Goal: Task Accomplishment & Management: Manage account settings

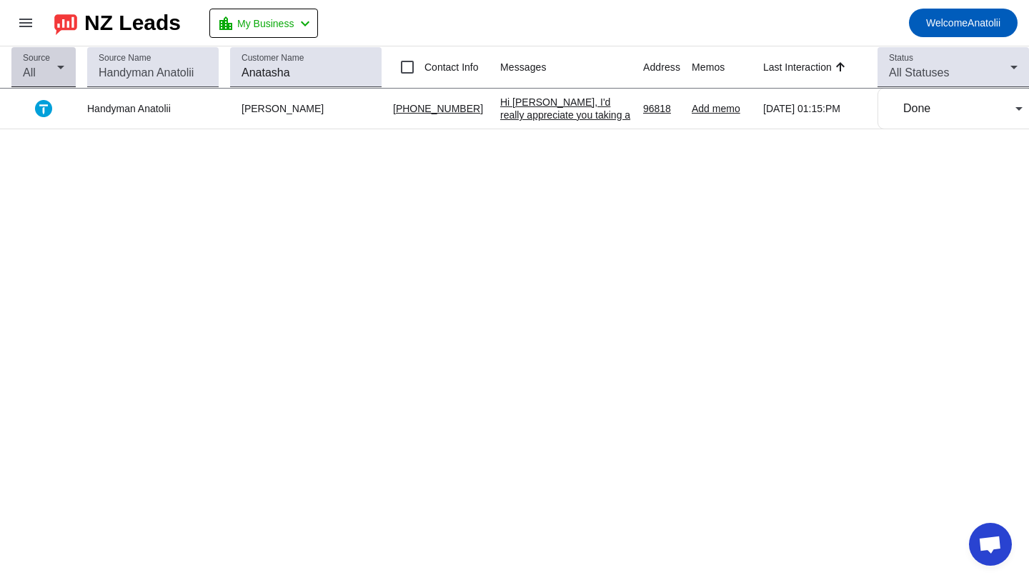
click at [23, 76] on span "All" at bounding box center [29, 72] width 13 height 12
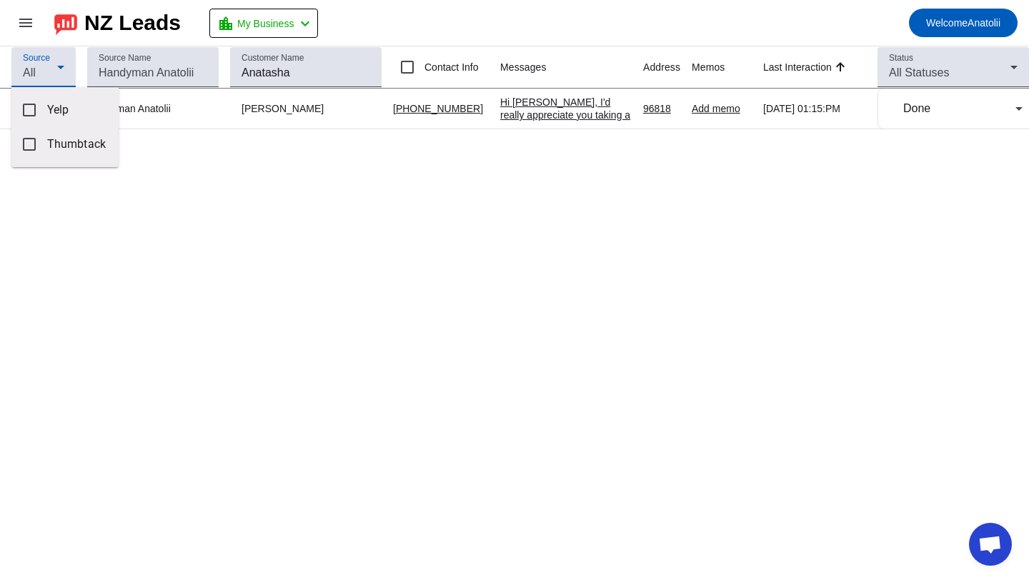
click at [183, 258] on div at bounding box center [514, 290] width 1029 height 580
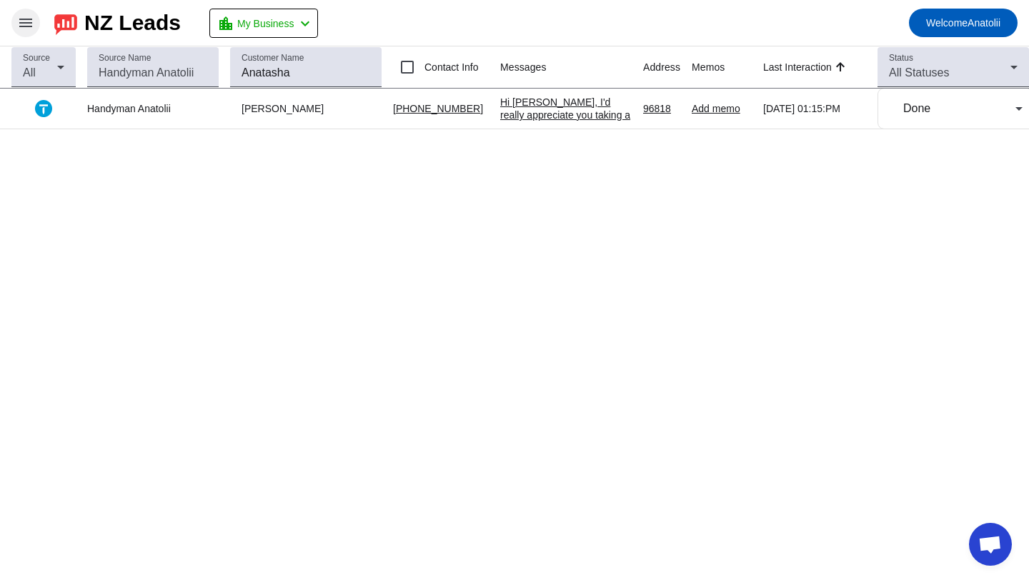
click at [21, 16] on mat-icon "menu" at bounding box center [25, 22] width 17 height 17
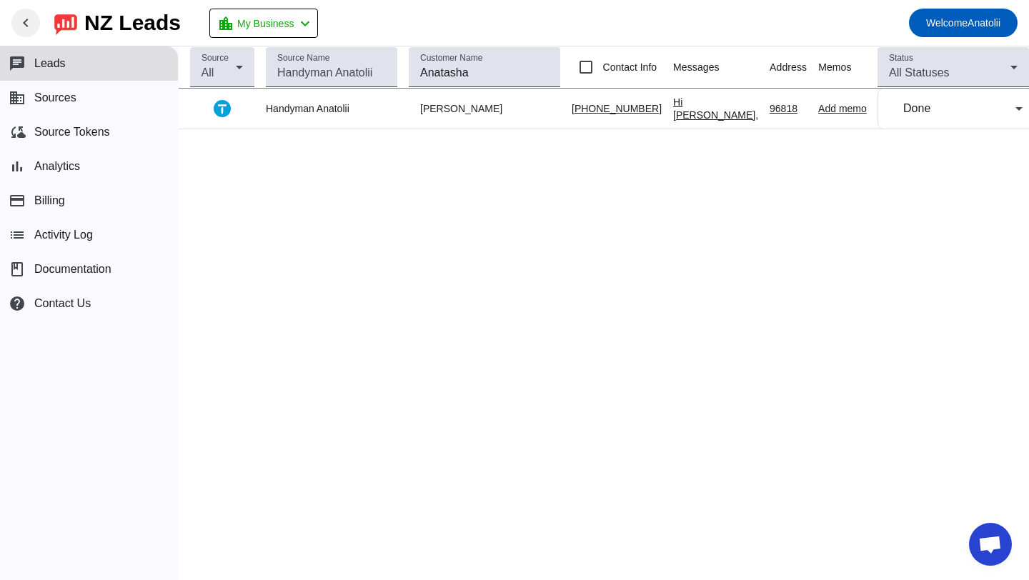
click at [54, 67] on span "Leads" at bounding box center [49, 63] width 31 height 13
click at [327, 179] on div "Source All Source Name Customer Name Anatasha Contact Info Messages Address Mem…" at bounding box center [604, 313] width 850 height 534
click at [953, 110] on div "Done" at bounding box center [959, 108] width 112 height 17
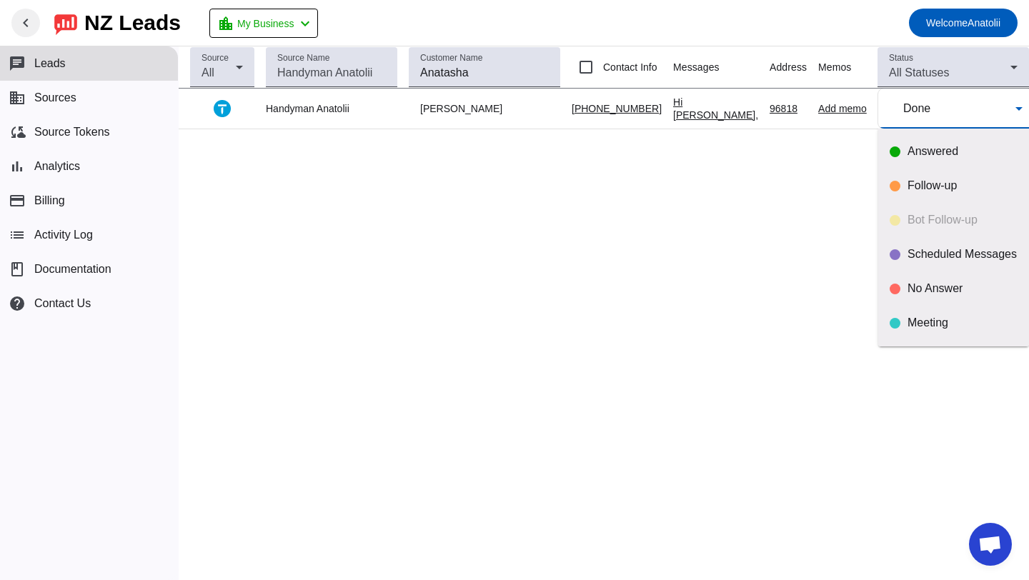
scroll to position [28, 0]
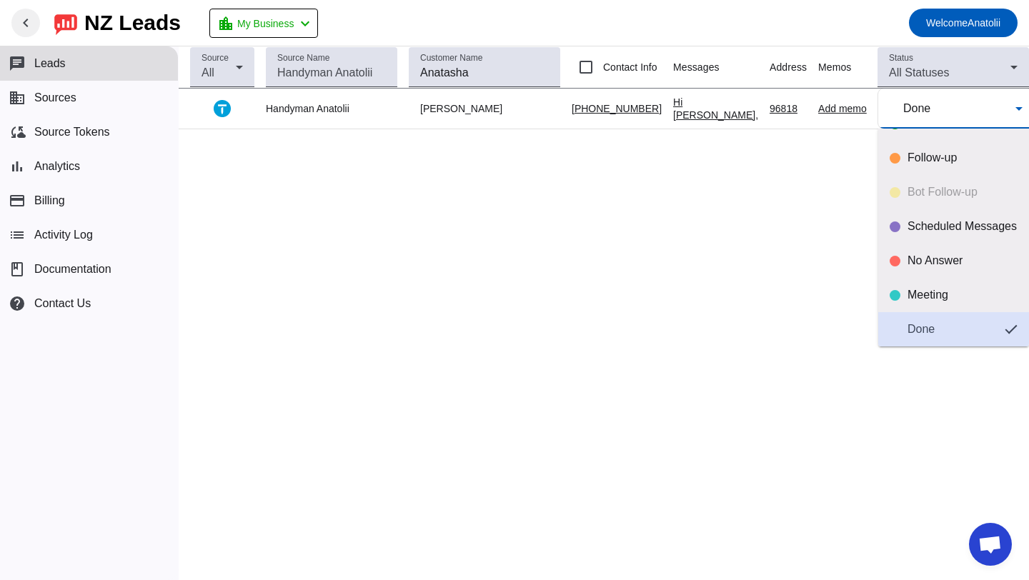
click at [945, 328] on div "Done" at bounding box center [950, 329] width 86 height 14
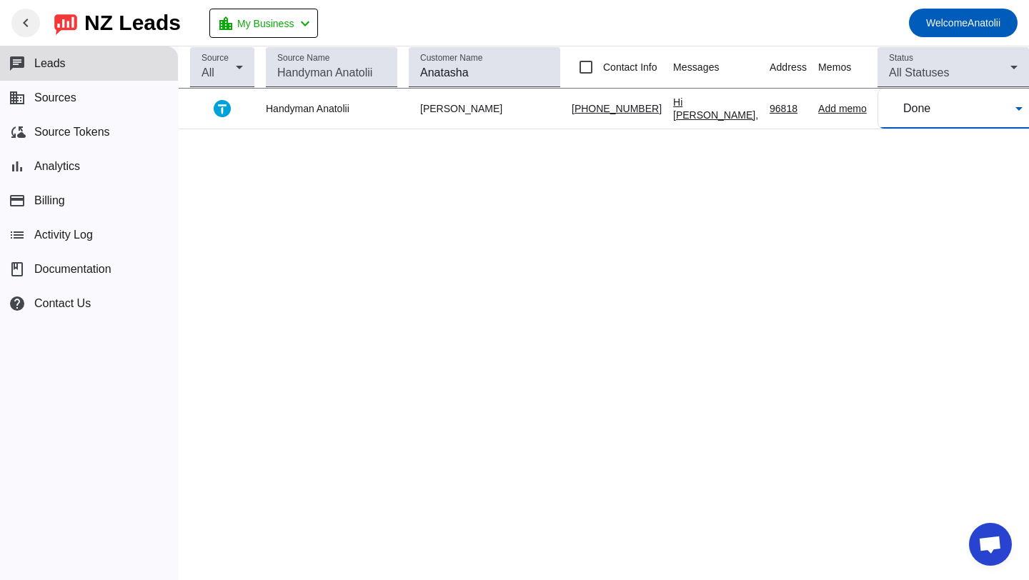
click at [746, 227] on div "Source All Source Name Customer Name Anatasha Contact Info Messages Address Mem…" at bounding box center [604, 313] width 850 height 534
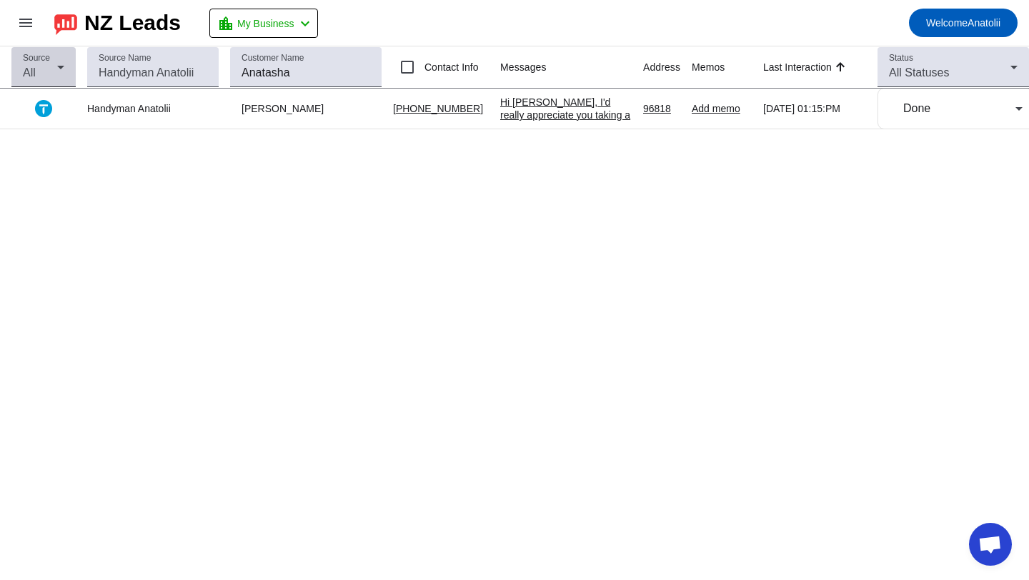
click at [41, 72] on div "All" at bounding box center [40, 72] width 34 height 17
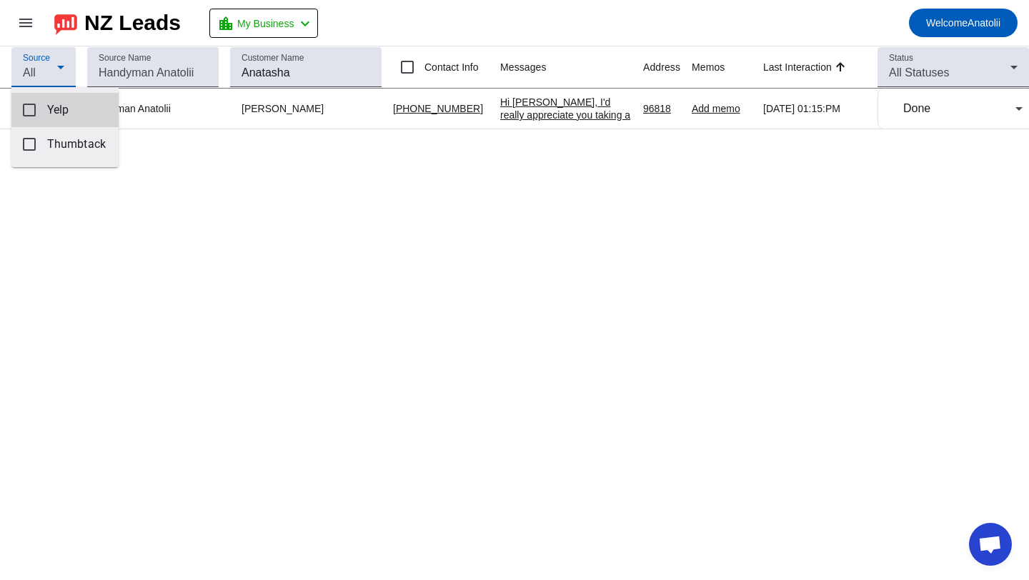
click at [29, 116] on mat-option "Yelp" at bounding box center [64, 110] width 107 height 34
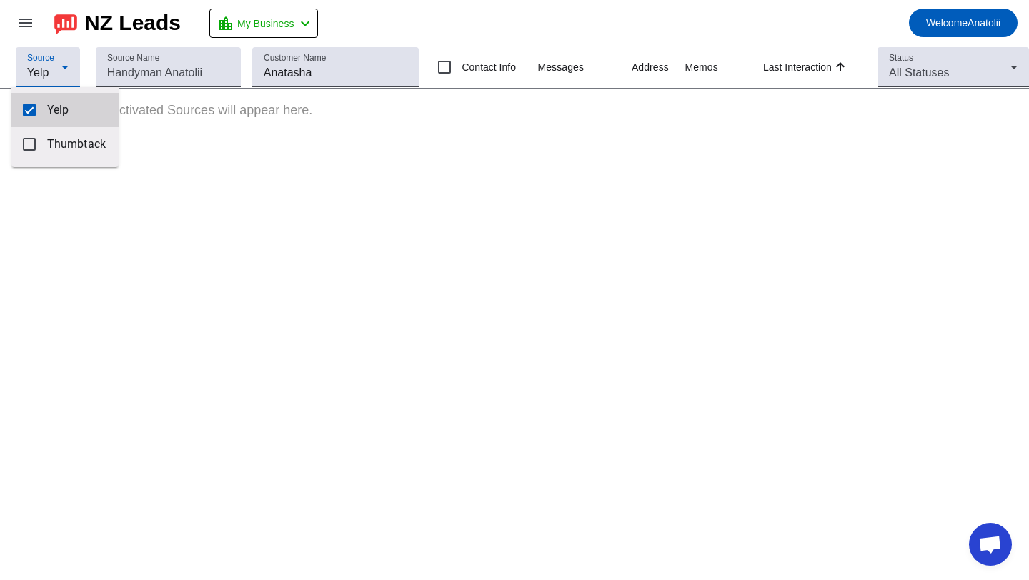
click at [29, 116] on mat-option "Yelp" at bounding box center [64, 110] width 107 height 34
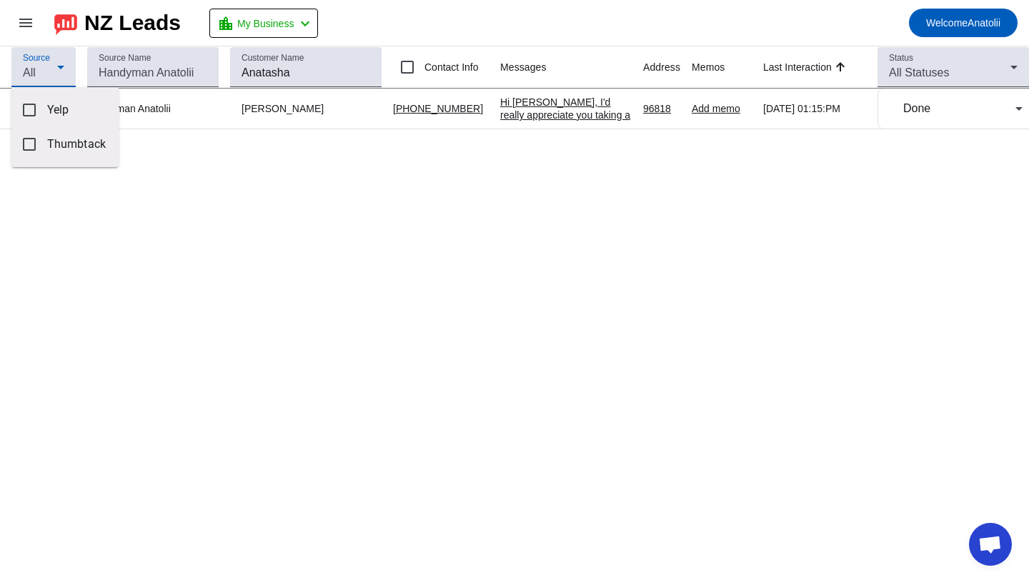
click at [390, 313] on div at bounding box center [514, 290] width 1029 height 580
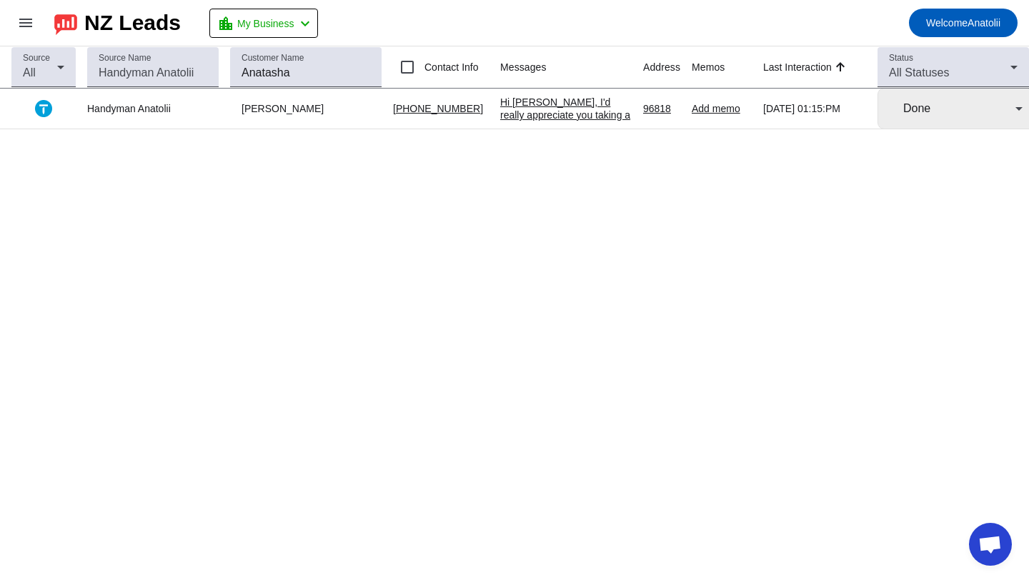
click at [977, 115] on div "Done" at bounding box center [959, 108] width 112 height 17
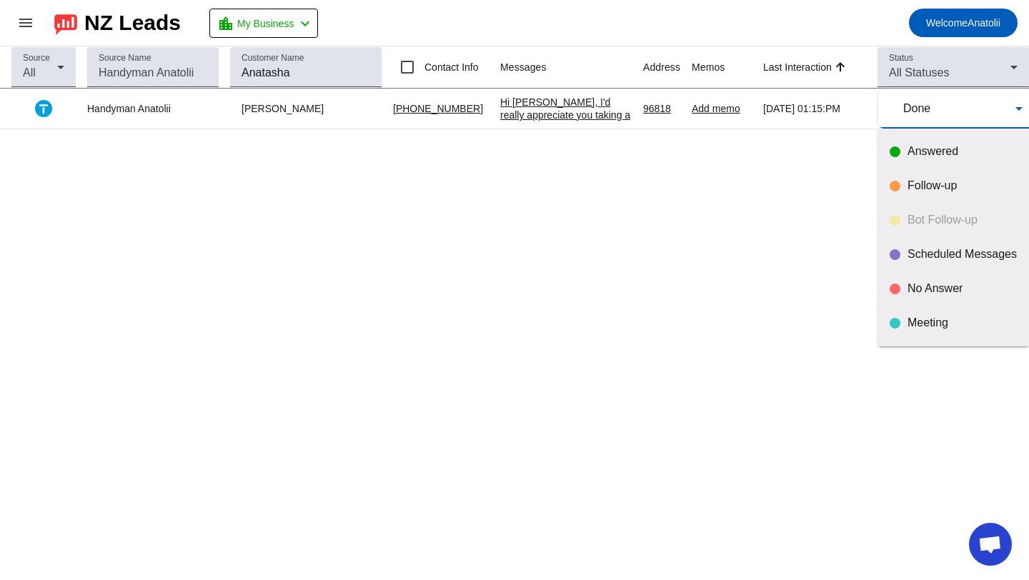
scroll to position [28, 0]
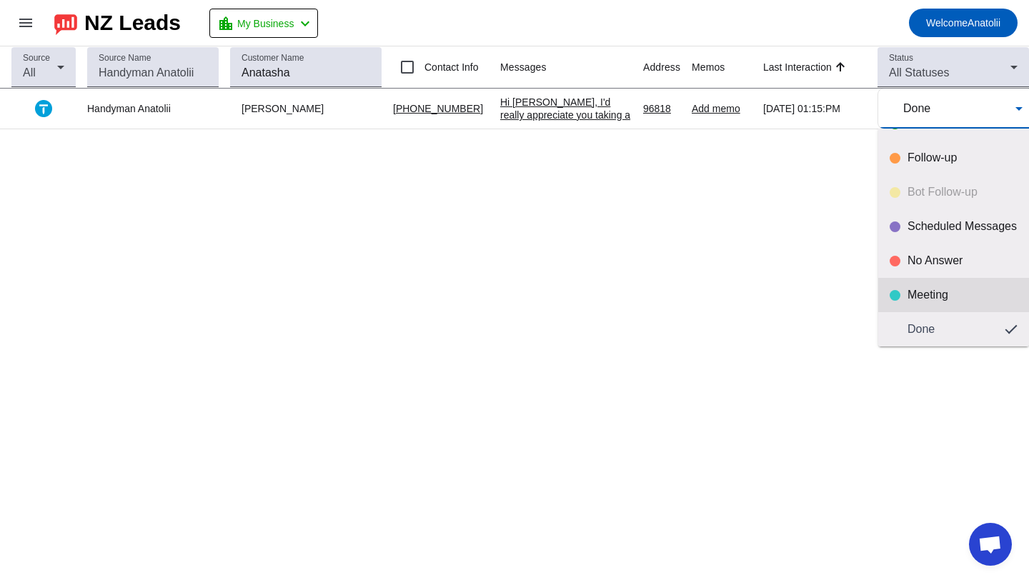
click at [929, 295] on div "Meeting" at bounding box center [962, 295] width 110 height 14
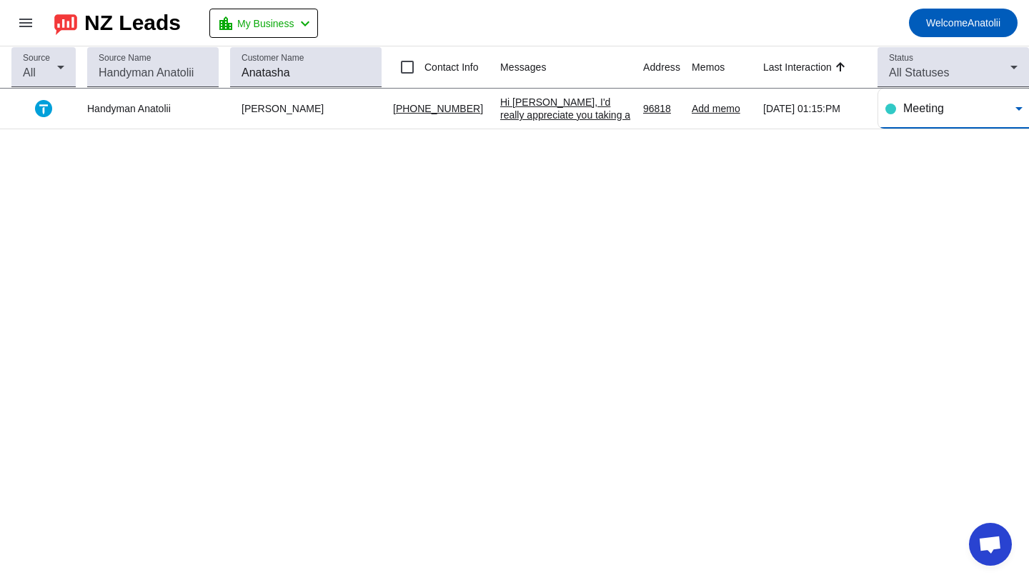
click at [950, 112] on div "Meeting" at bounding box center [959, 108] width 112 height 17
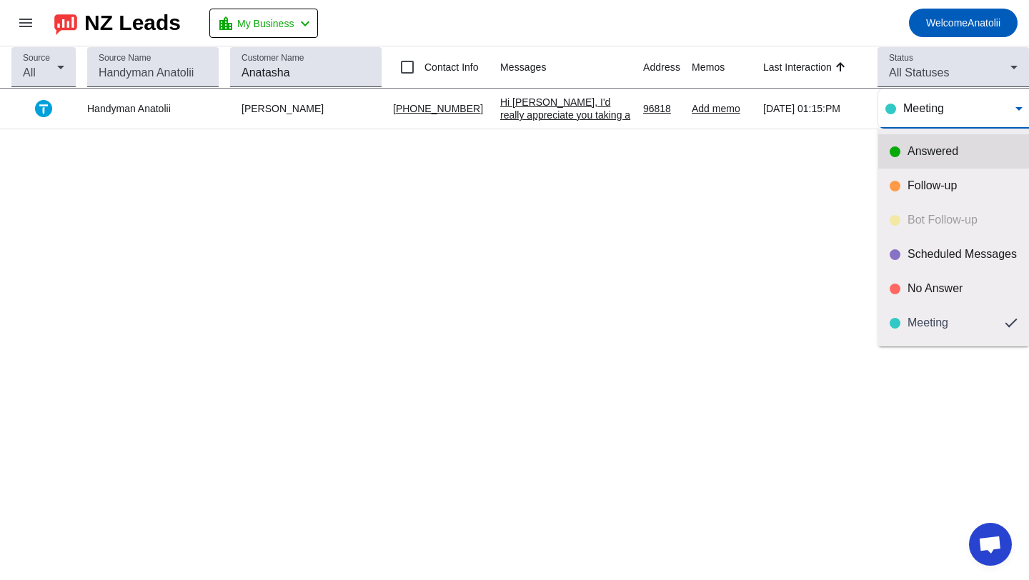
click at [949, 145] on div "Answered" at bounding box center [962, 151] width 110 height 14
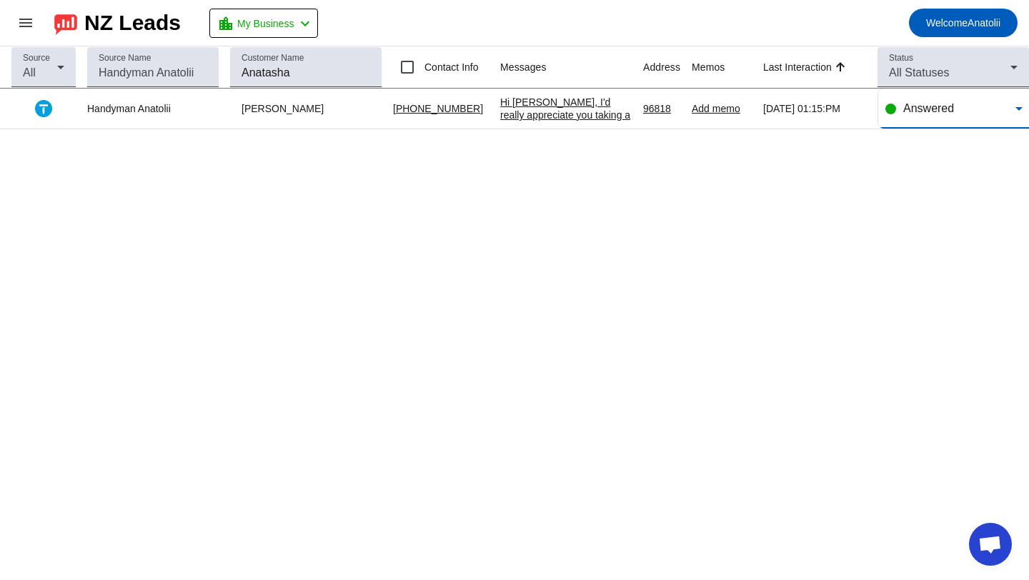
click at [944, 106] on span "Answered" at bounding box center [928, 108] width 51 height 12
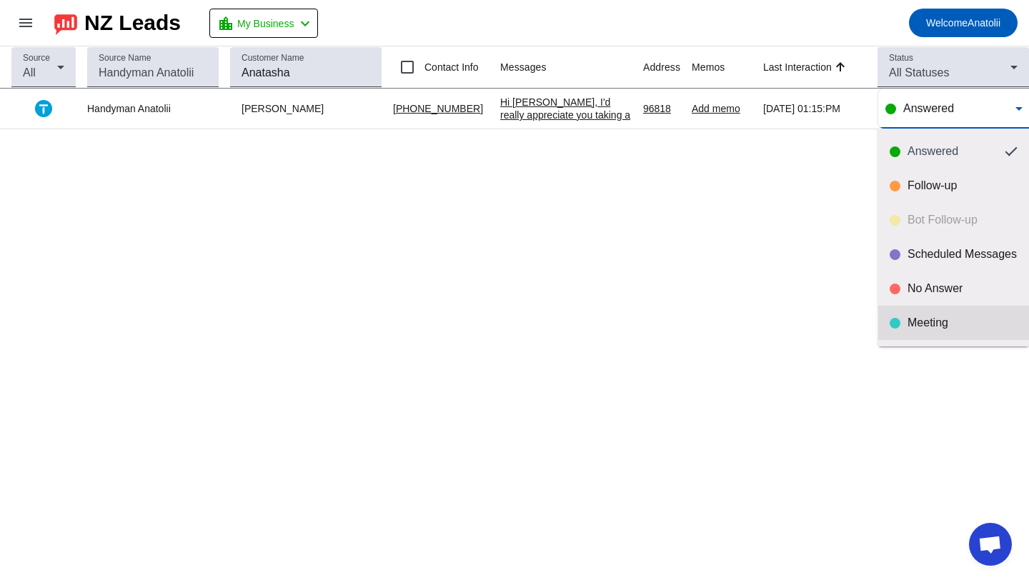
click at [936, 319] on div "Meeting" at bounding box center [962, 323] width 110 height 14
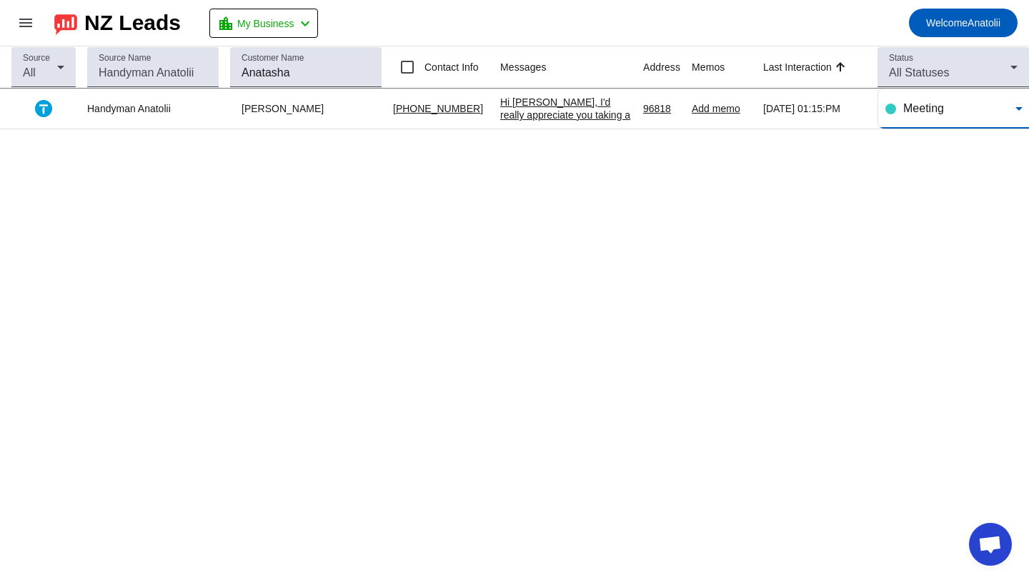
click at [907, 109] on span "Meeting" at bounding box center [923, 108] width 41 height 12
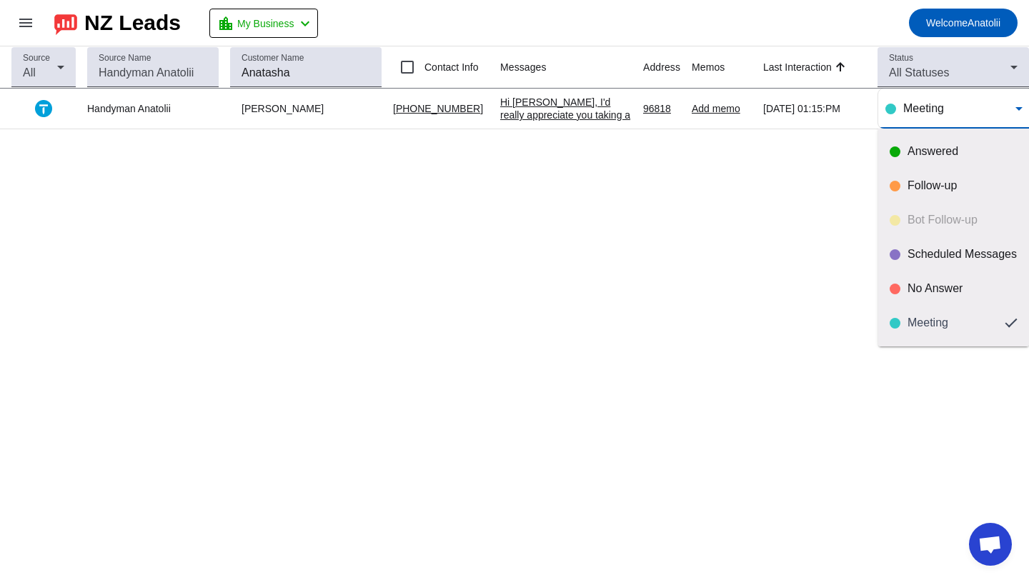
click at [787, 250] on div at bounding box center [514, 290] width 1029 height 580
